Goal: Information Seeking & Learning: Learn about a topic

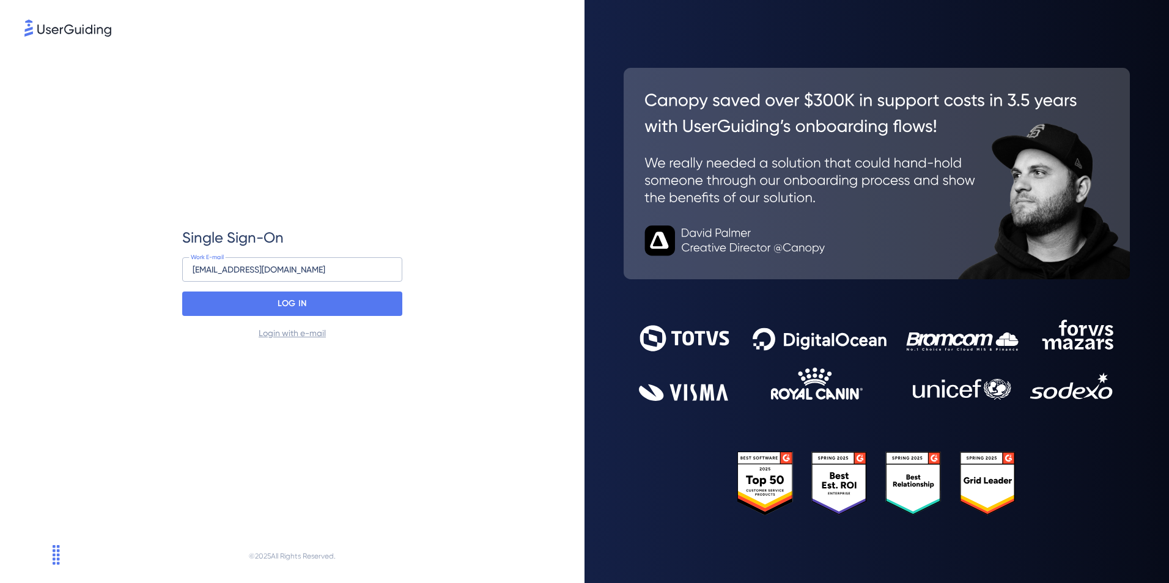
drag, startPoint x: 289, startPoint y: 271, endPoint x: -62, endPoint y: 247, distance: 352.4
click at [0, 247] on html "Single Sign-On [EMAIL_ADDRESS][DOMAIN_NAME] Work E-mail LOG IN Login with e-mai…" at bounding box center [584, 291] width 1169 height 583
type input "[EMAIL_ADDRESS][PERSON_NAME][DOMAIN_NAME]"
click at [318, 297] on div "LOG IN" at bounding box center [292, 304] width 220 height 24
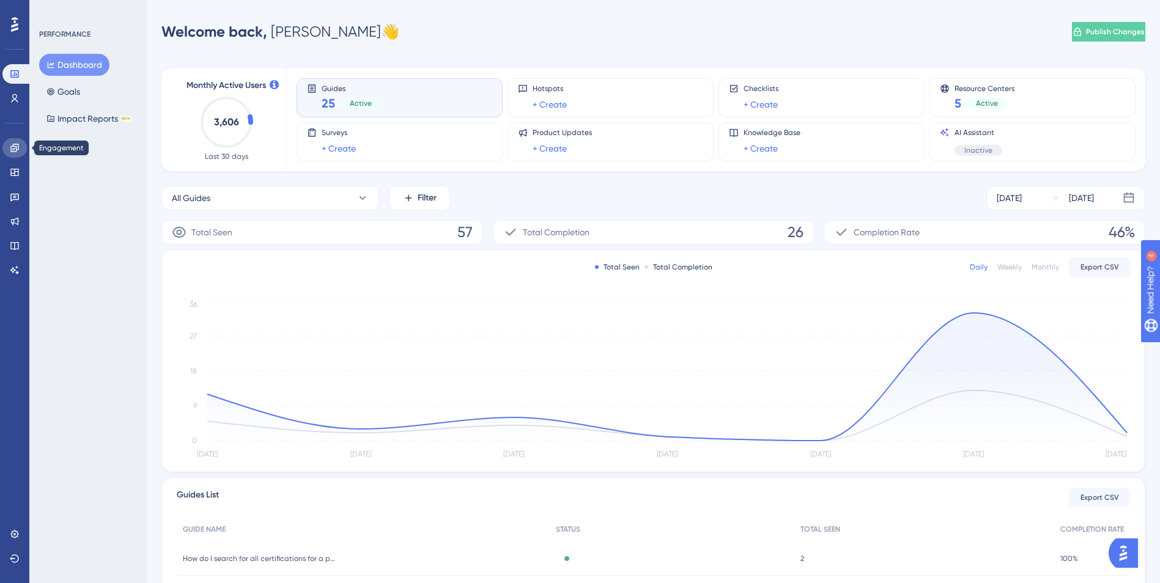
click at [10, 145] on icon at bounding box center [15, 148] width 10 height 10
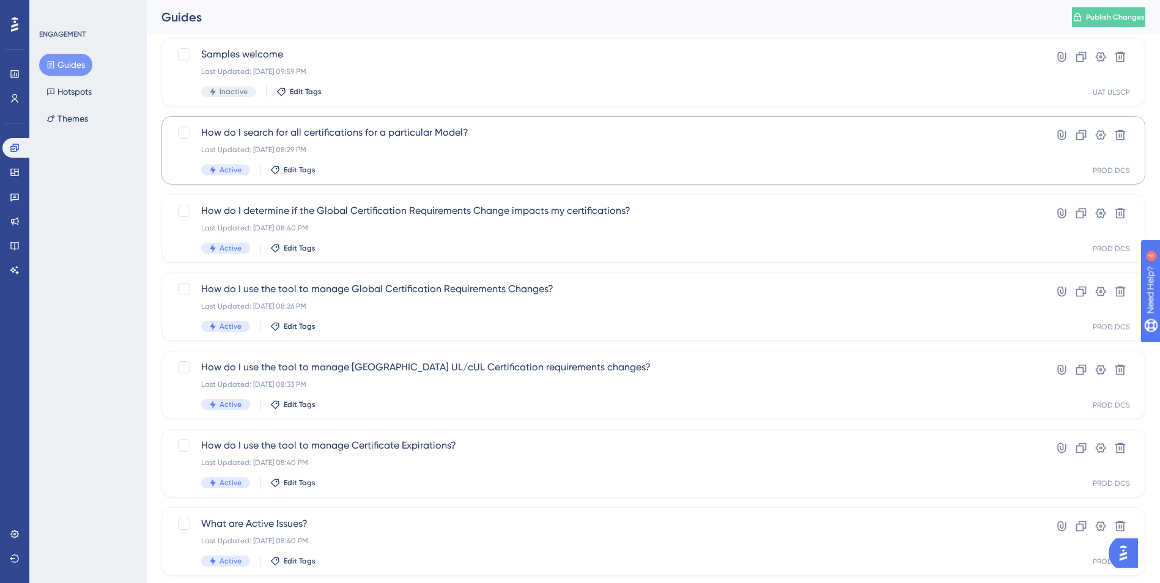
scroll to position [306, 0]
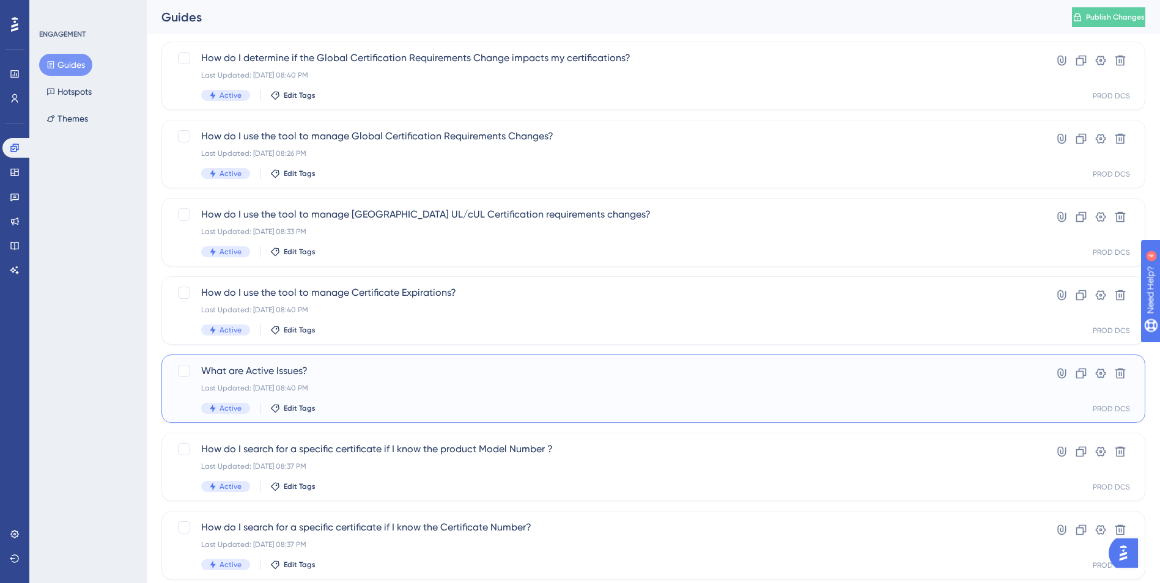
click at [348, 388] on div "Last Updated: Jul 23 2025, 08:40 PM" at bounding box center [604, 388] width 806 height 10
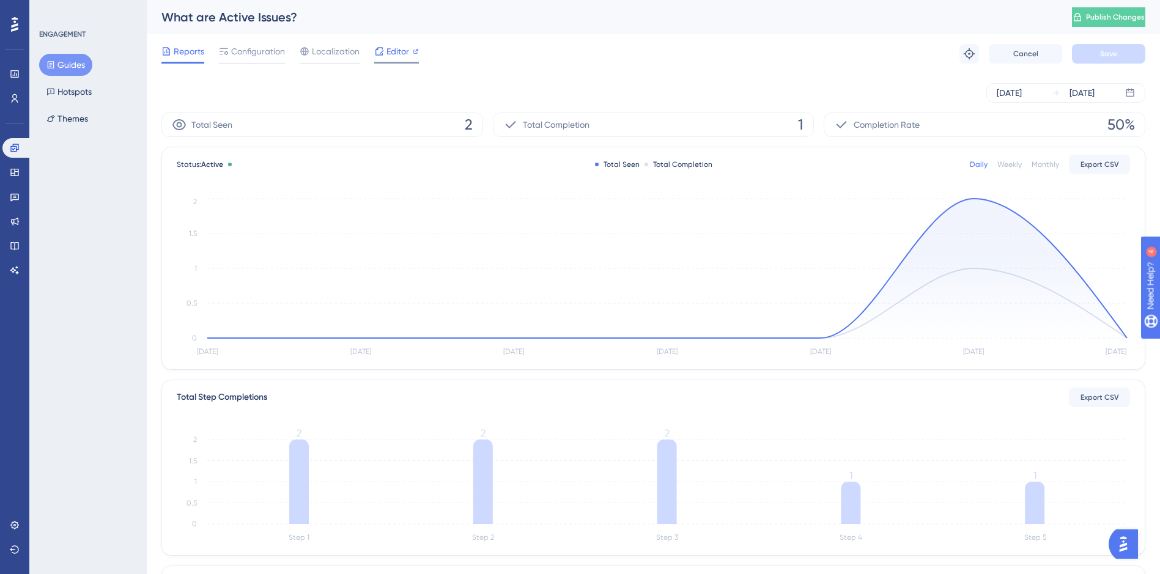
click at [397, 46] on span "Editor" at bounding box center [397, 51] width 23 height 15
click at [13, 146] on icon at bounding box center [14, 148] width 8 height 8
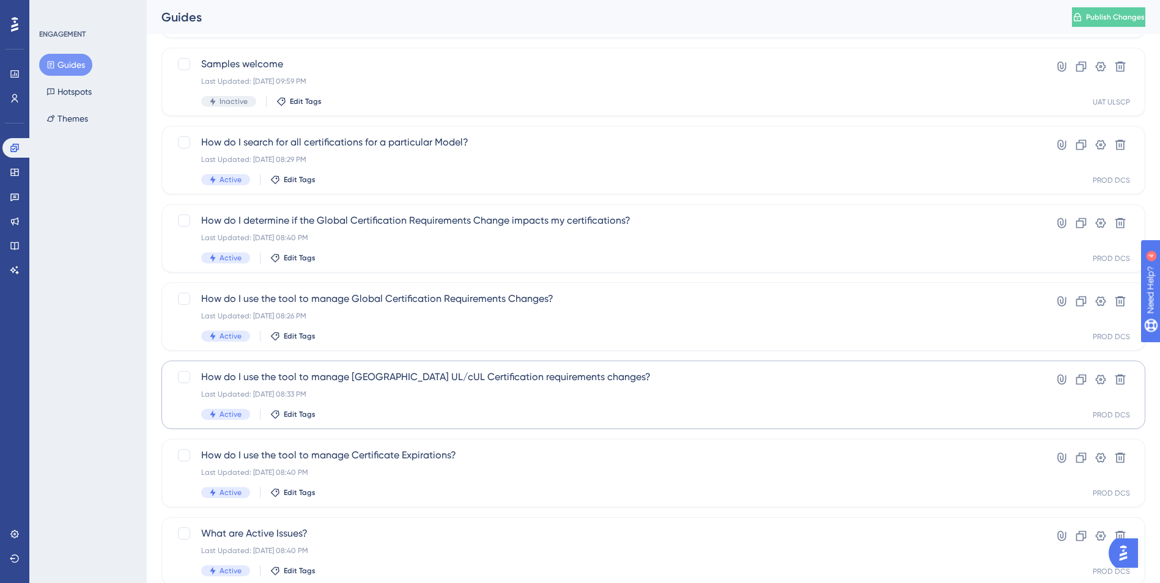
scroll to position [183, 0]
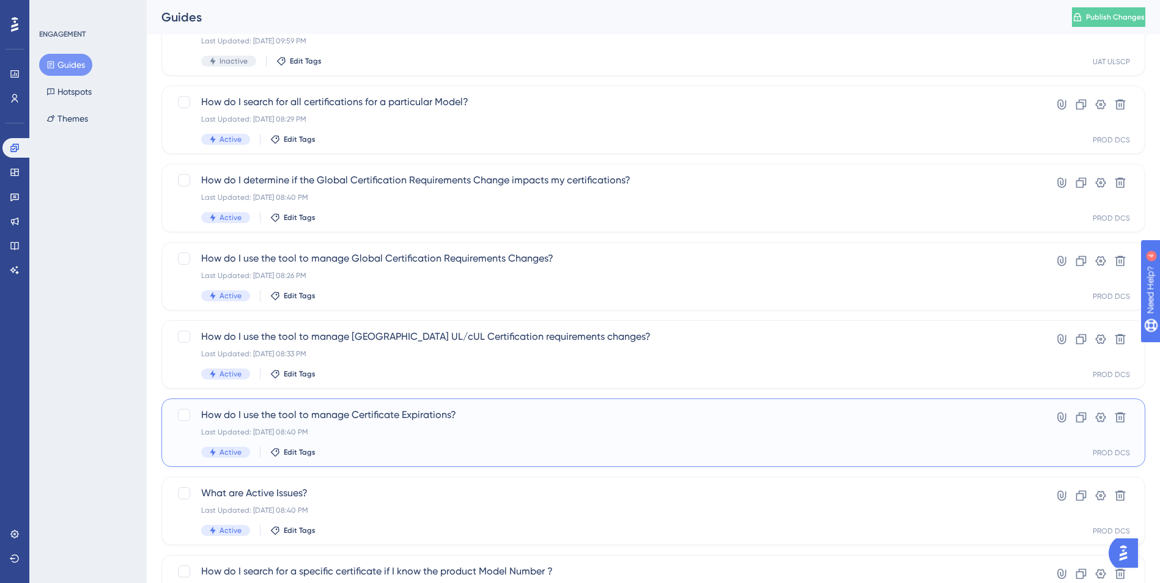
click at [388, 419] on span "How do I use the tool to manage Certificate Expirations?" at bounding box center [604, 415] width 806 height 15
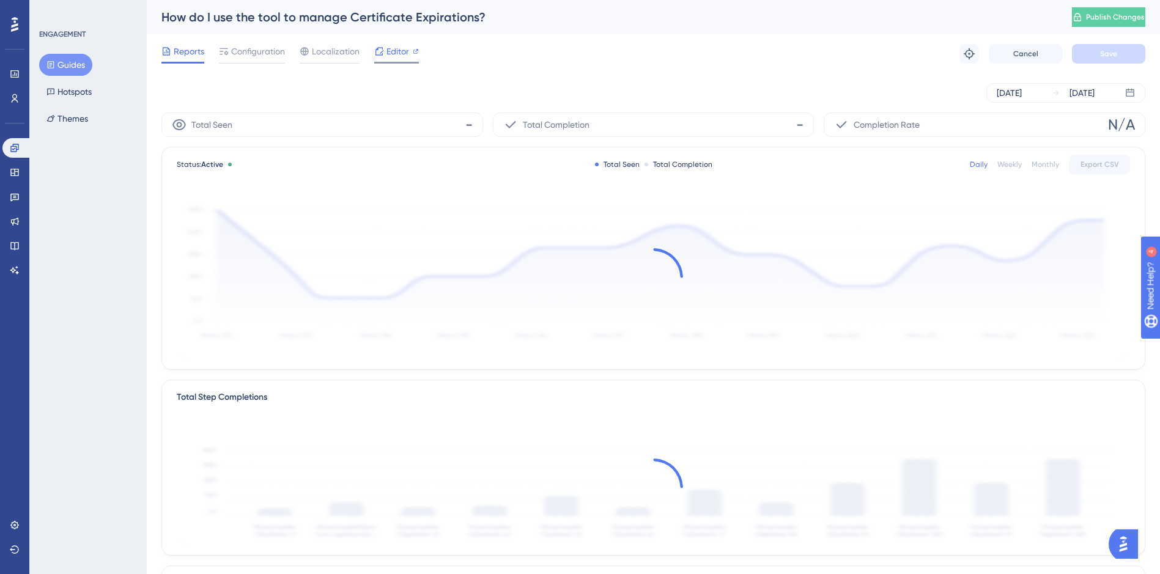
click at [403, 56] on span "Editor" at bounding box center [397, 51] width 23 height 15
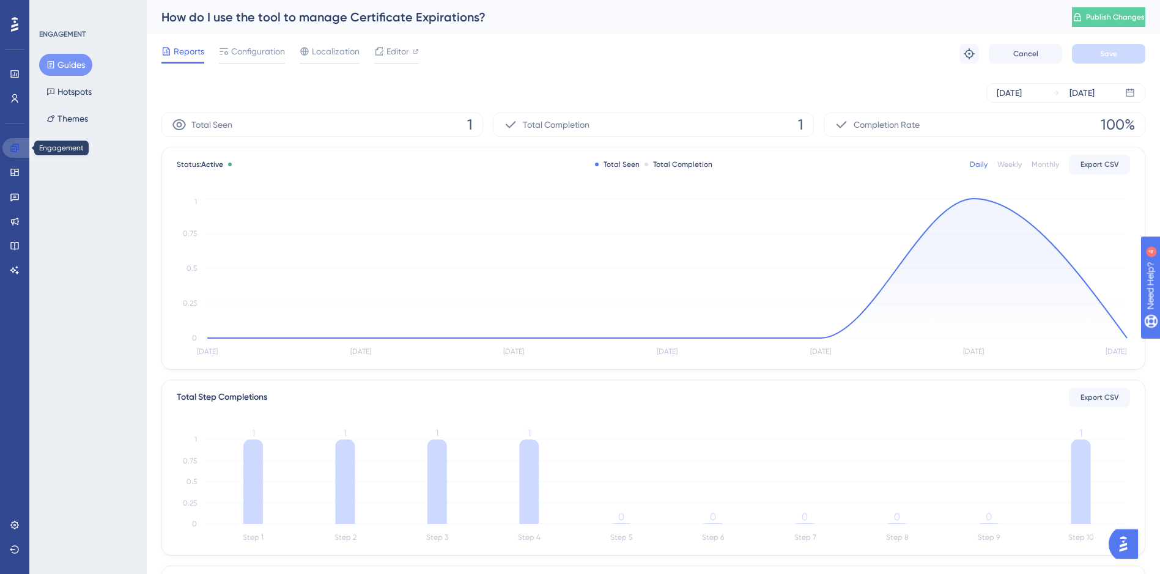
click at [20, 147] on link at bounding box center [16, 148] width 29 height 20
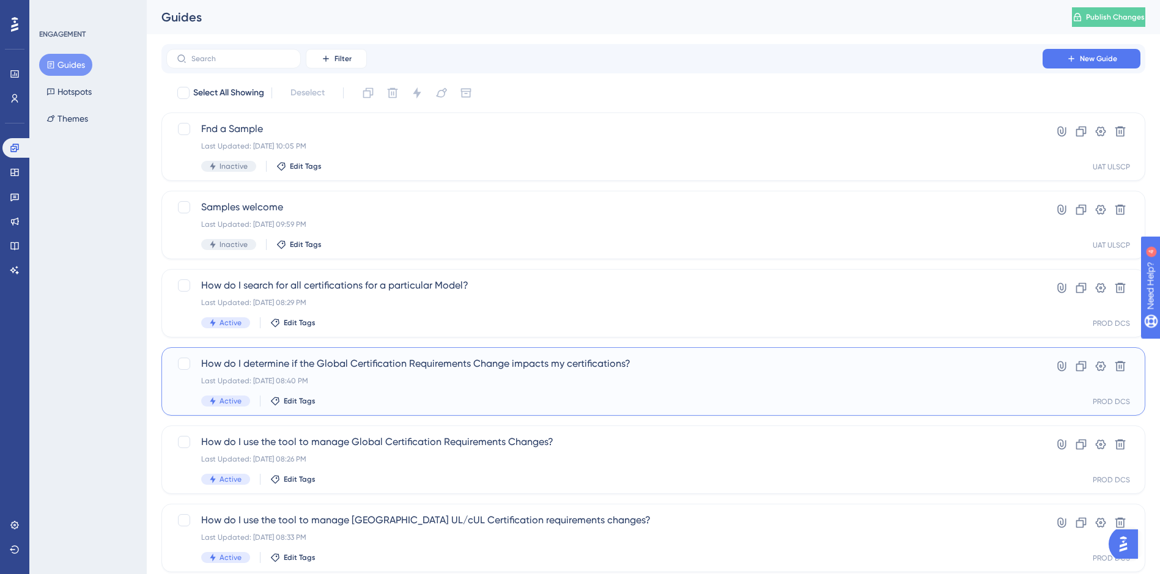
click at [414, 370] on span "How do I determine if the Global Certification Requirements Change impacts my c…" at bounding box center [604, 363] width 806 height 15
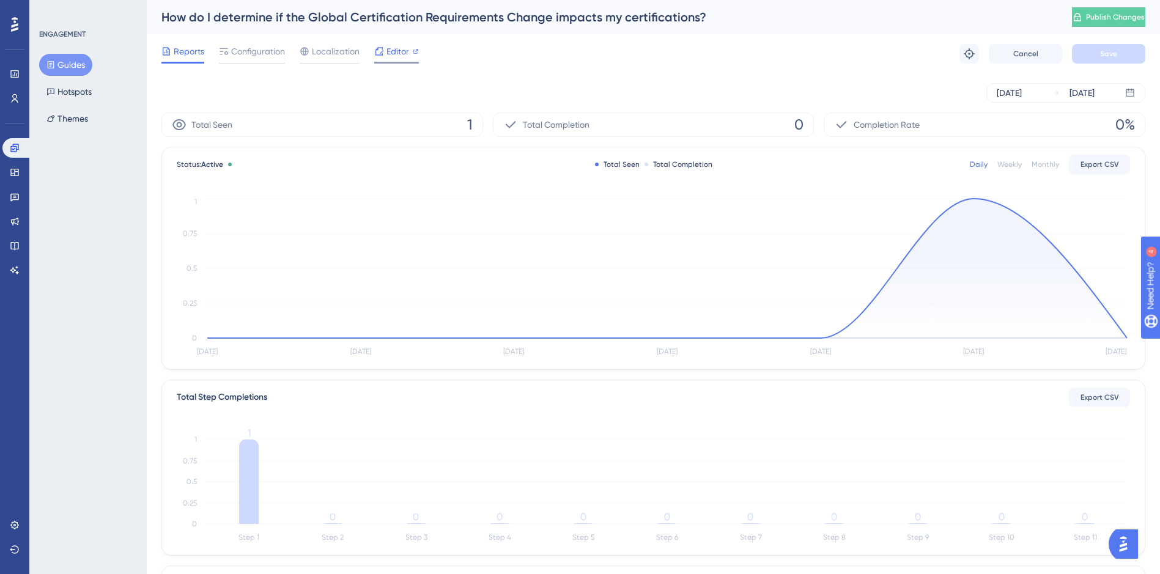
click at [394, 50] on span "Editor" at bounding box center [397, 51] width 23 height 15
click at [12, 147] on icon at bounding box center [14, 148] width 8 height 8
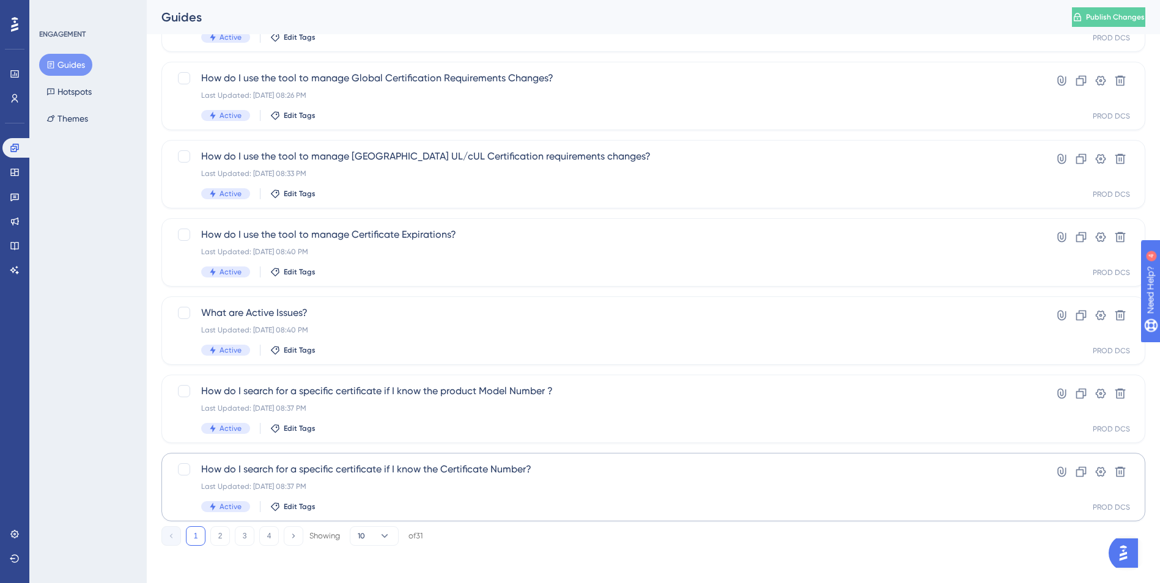
scroll to position [366, 0]
click at [221, 533] on button "2" at bounding box center [220, 535] width 20 height 20
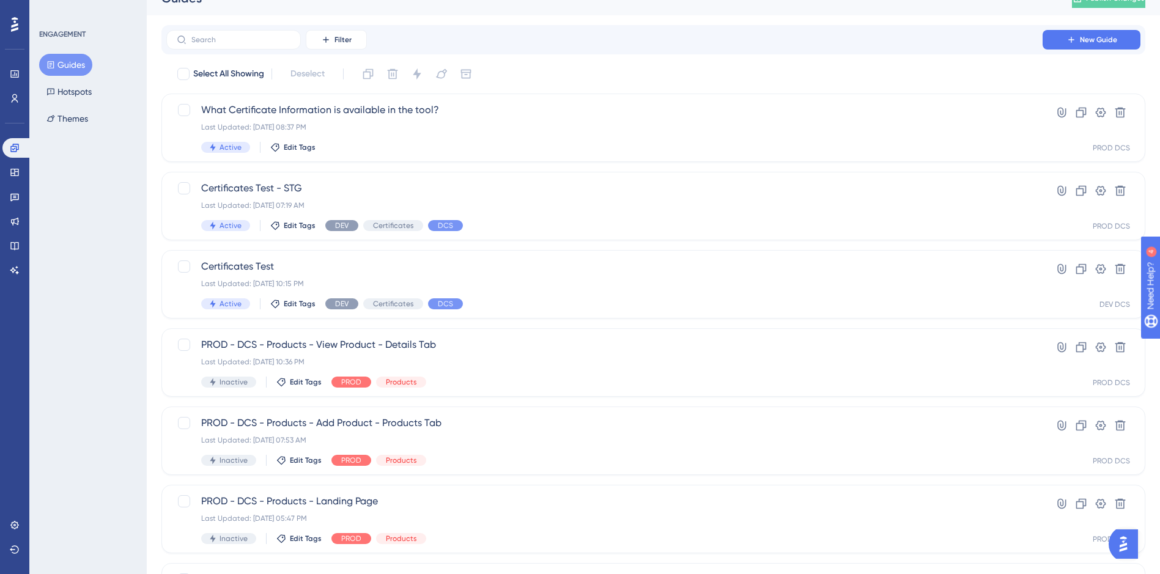
scroll to position [0, 0]
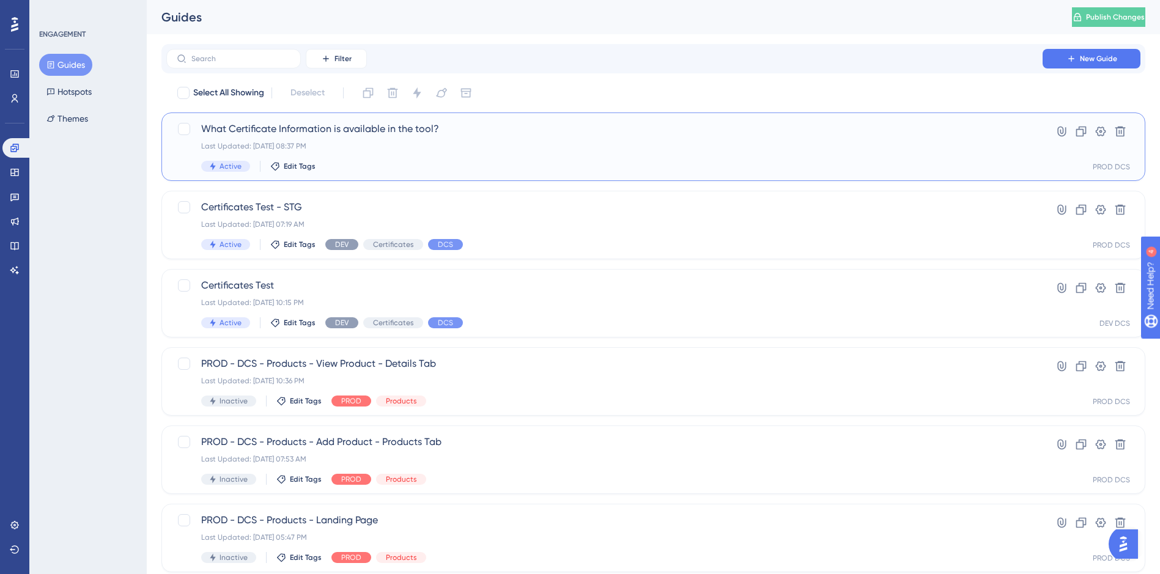
click at [356, 145] on div "Last Updated: Jul 25 2025, 08:37 PM" at bounding box center [604, 146] width 806 height 10
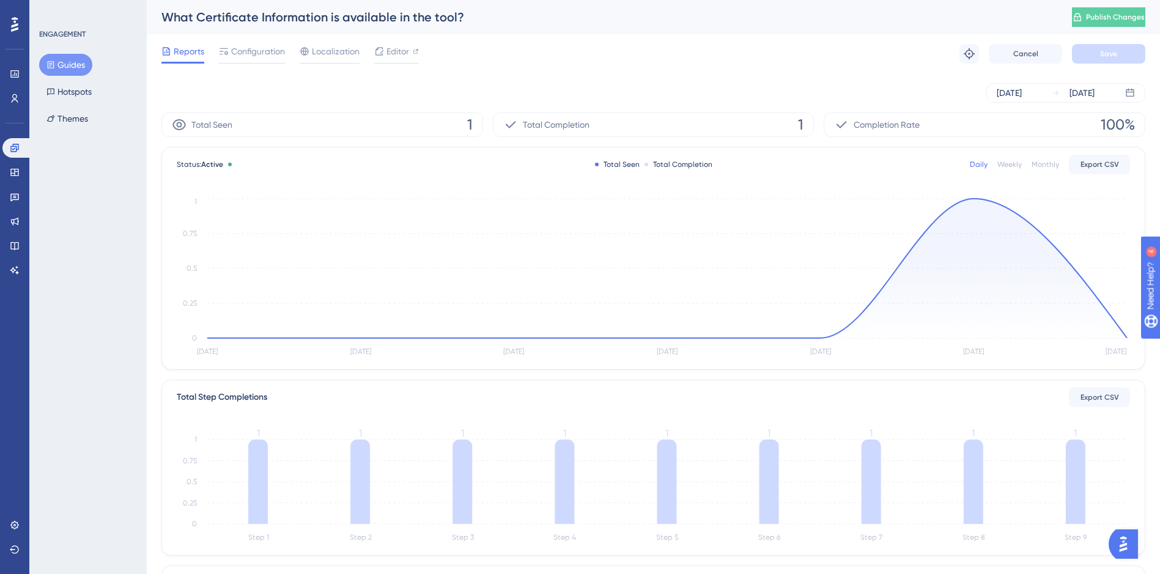
click at [403, 37] on div "Reports Configuration Localization Editor Troubleshoot Cancel Save" at bounding box center [653, 53] width 984 height 39
click at [403, 49] on span "Editor" at bounding box center [397, 51] width 23 height 15
